Goal: Browse casually: Explore the website without a specific task or goal

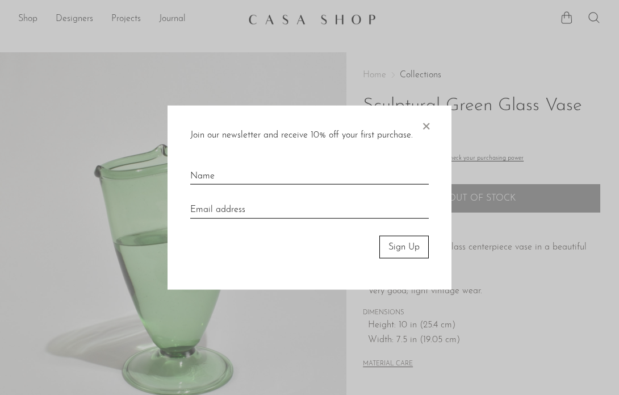
click at [427, 124] on span "×" at bounding box center [425, 123] width 11 height 36
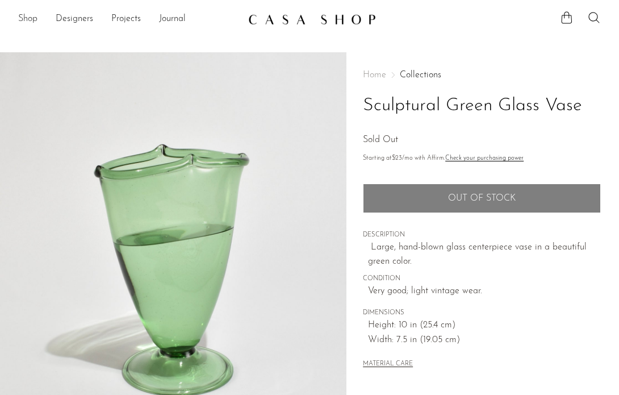
click at [26, 21] on link "Shop" at bounding box center [27, 19] width 19 height 15
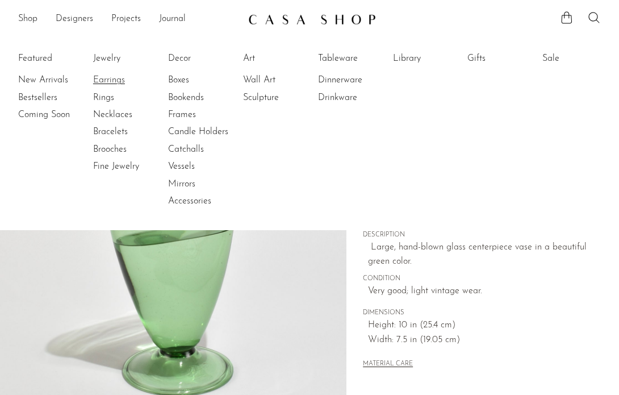
click at [111, 82] on link "Earrings" at bounding box center [135, 80] width 85 height 12
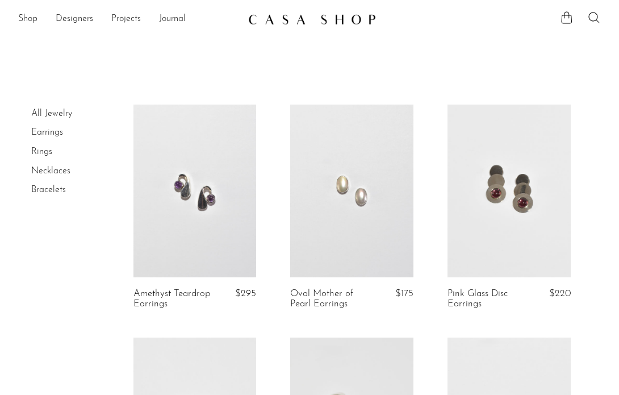
click at [52, 171] on link "Necklaces" at bounding box center [50, 170] width 39 height 9
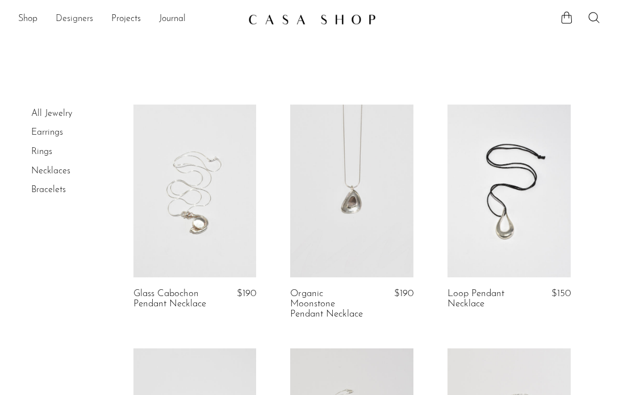
click at [74, 15] on link "Designers" at bounding box center [74, 19] width 37 height 15
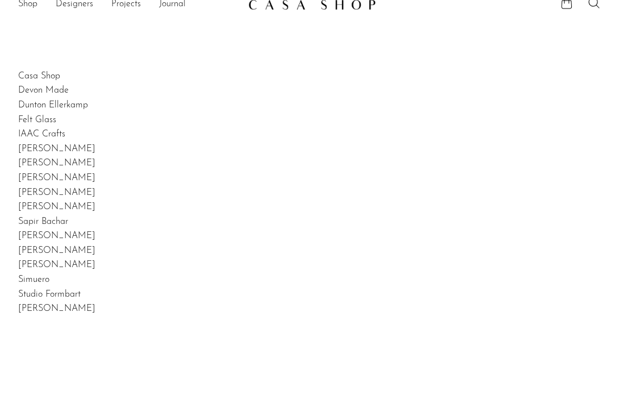
scroll to position [16, 0]
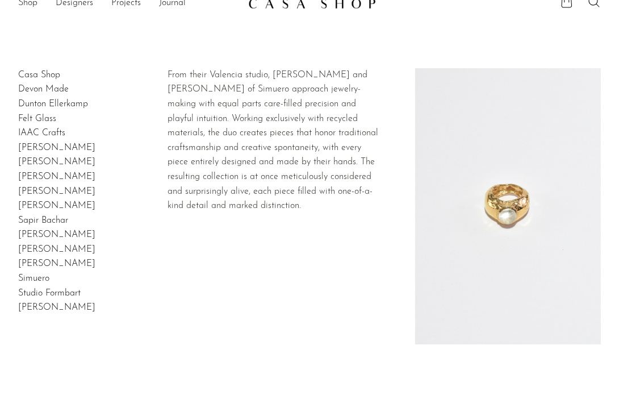
click at [35, 274] on link "Simuero" at bounding box center [33, 278] width 31 height 9
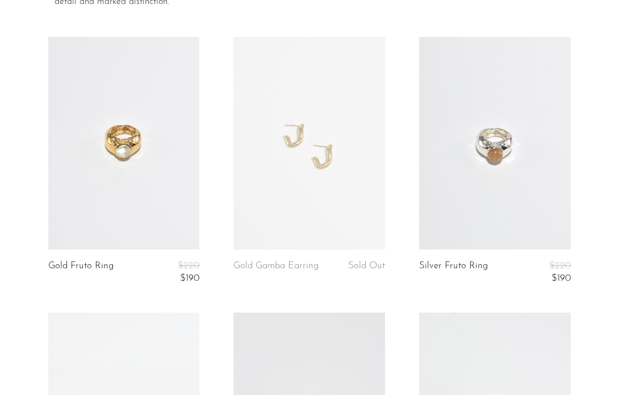
scroll to position [157, 0]
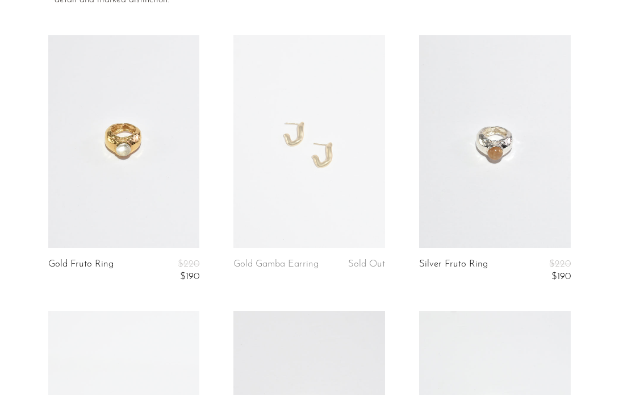
click at [468, 170] on link at bounding box center [495, 141] width 152 height 212
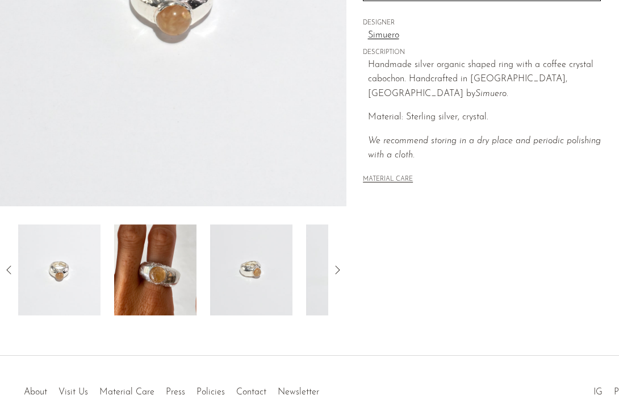
scroll to position [289, 0]
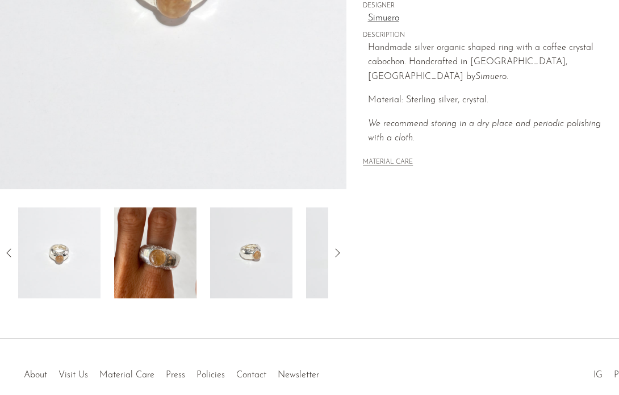
click at [140, 242] on img at bounding box center [155, 252] width 82 height 91
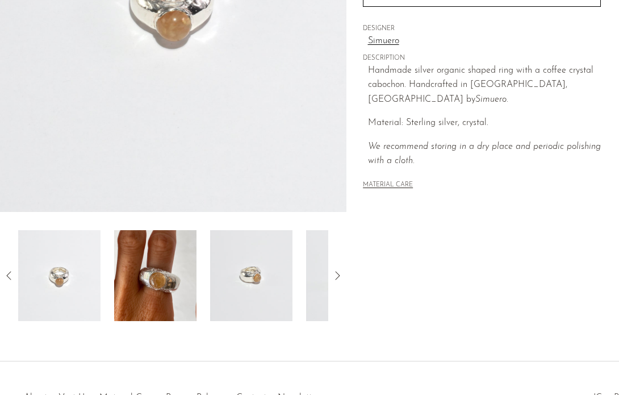
scroll to position [263, 0]
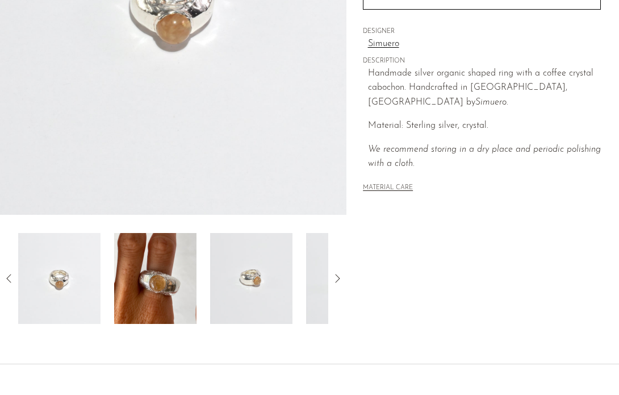
click at [170, 284] on img at bounding box center [155, 278] width 82 height 91
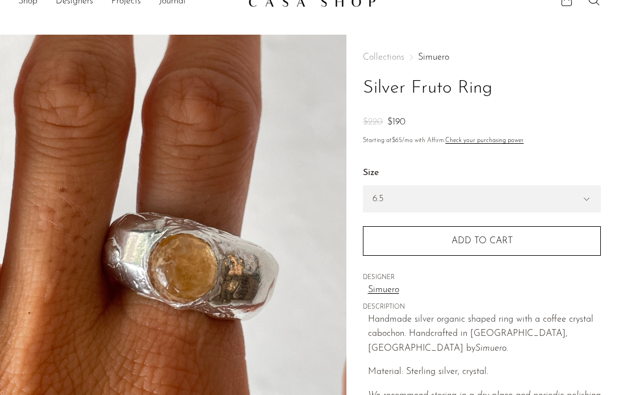
scroll to position [-1, 0]
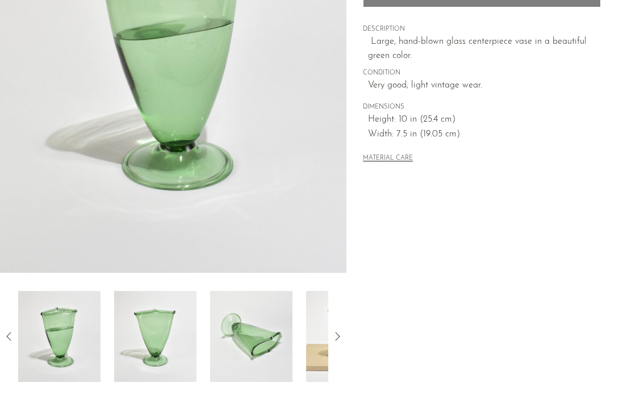
scroll to position [289, 0]
